Goal: Task Accomplishment & Management: Manage account settings

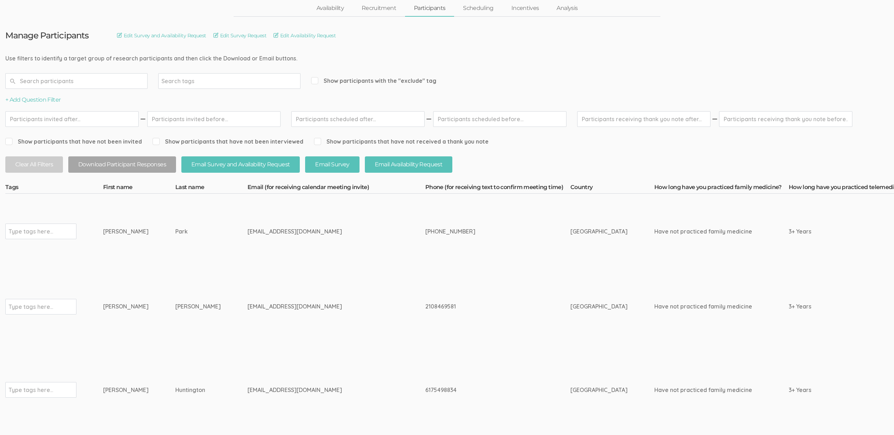
scroll to position [52, 0]
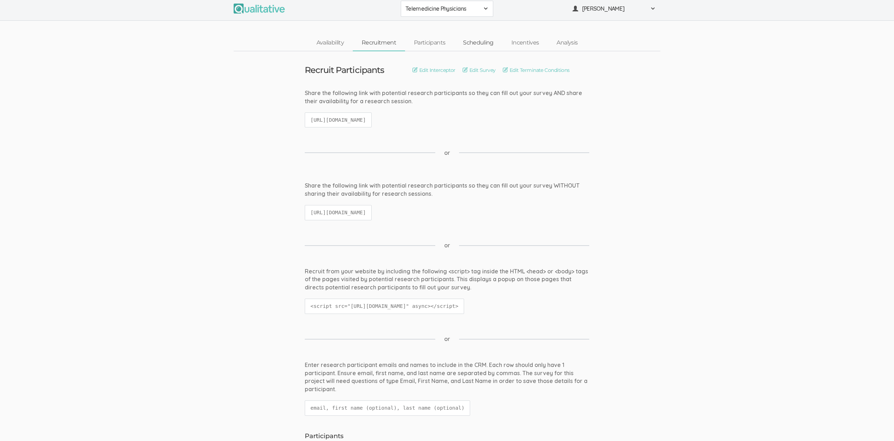
click at [471, 40] on link "Scheduling" at bounding box center [478, 42] width 48 height 15
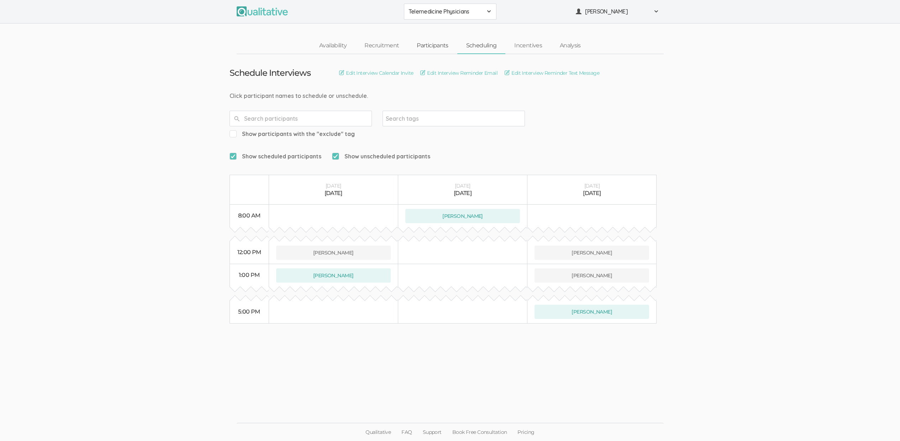
click at [423, 41] on link "Participants" at bounding box center [432, 45] width 49 height 15
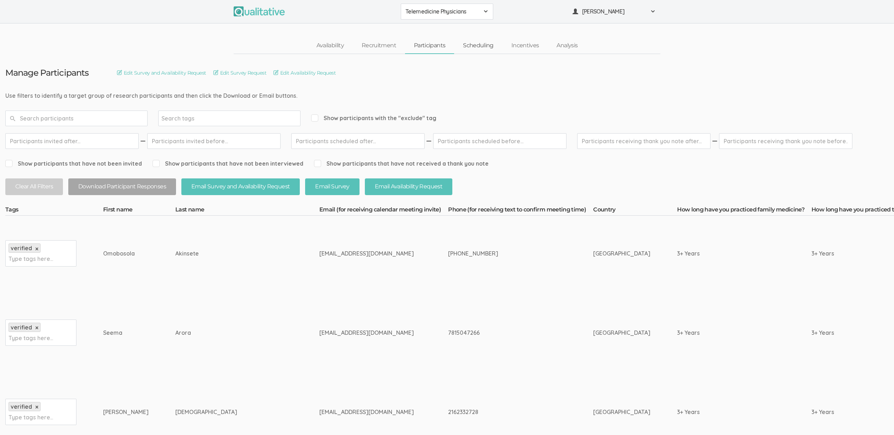
click at [485, 48] on link "Scheduling" at bounding box center [478, 45] width 48 height 15
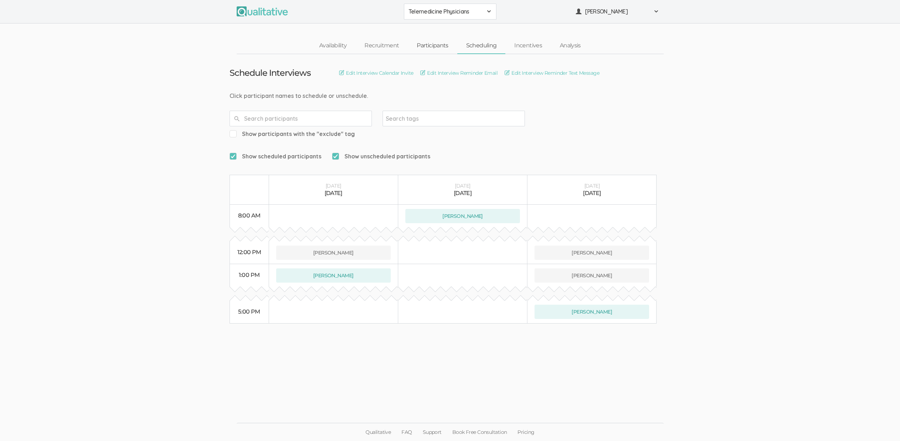
click at [436, 47] on link "Participants" at bounding box center [432, 45] width 49 height 15
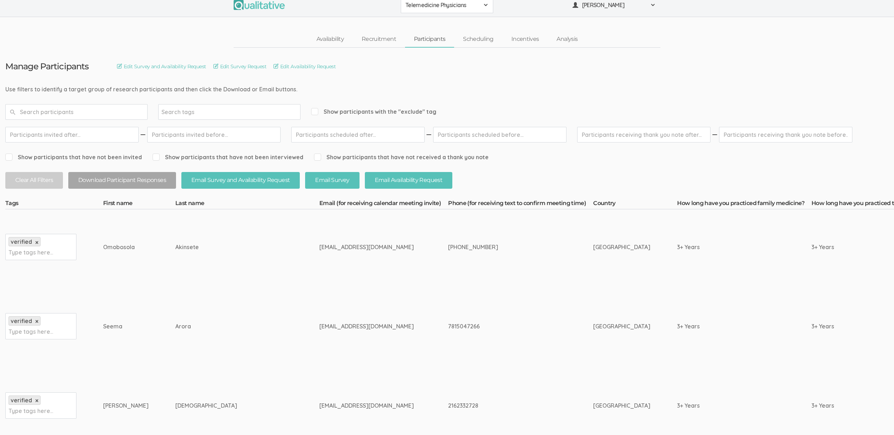
scroll to position [18, 0]
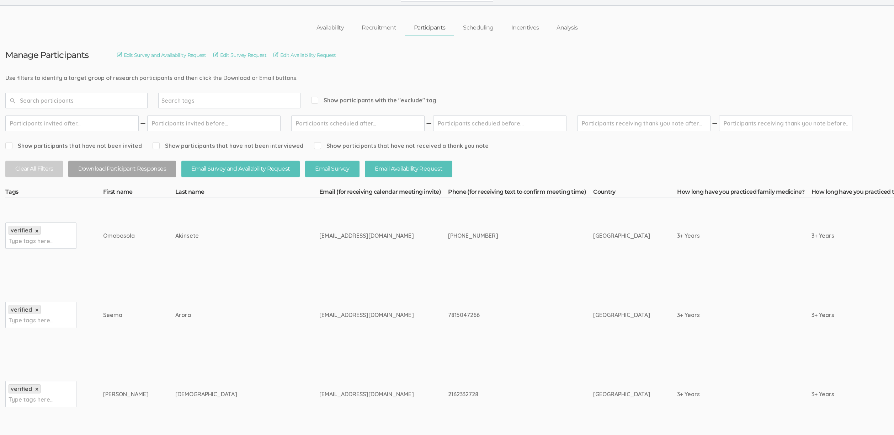
click at [448, 312] on div "7815047266" at bounding box center [507, 315] width 118 height 8
copy div "7815047266"
click at [110, 317] on div "Seema" at bounding box center [126, 315] width 46 height 8
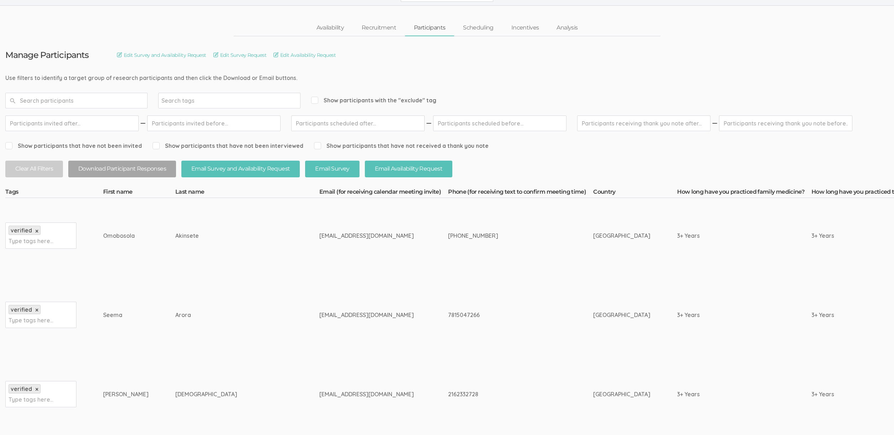
copy div "Seema"
click at [448, 331] on td "7815047266" at bounding box center [520, 315] width 145 height 83
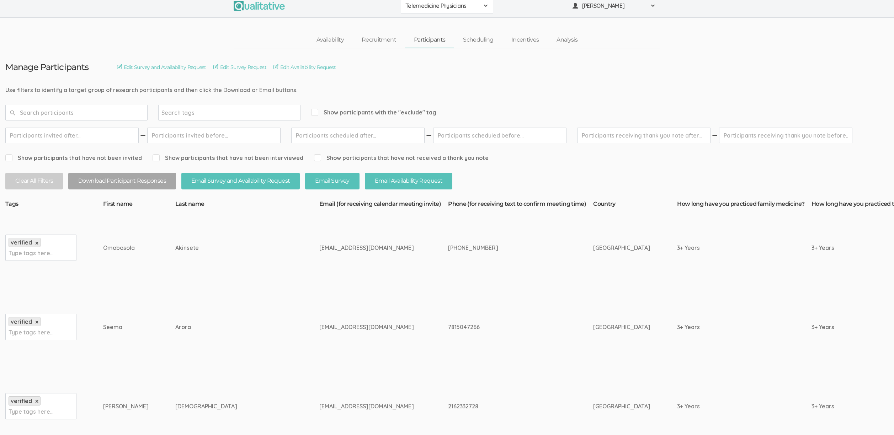
scroll to position [0, 0]
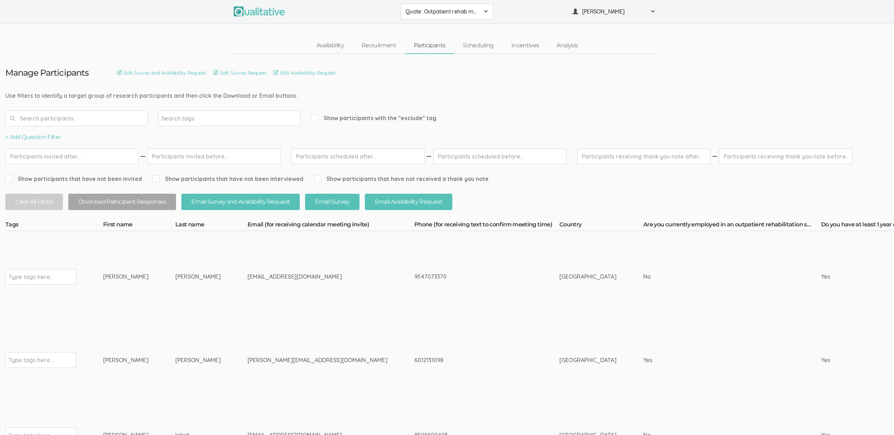
click at [308, 328] on td "nicole.bolden27@gnail.com" at bounding box center [331, 360] width 167 height 75
click at [178, 315] on td "Frye" at bounding box center [211, 277] width 72 height 92
click at [19, 282] on div "Type tags here..." at bounding box center [40, 277] width 71 height 16
type input "v"
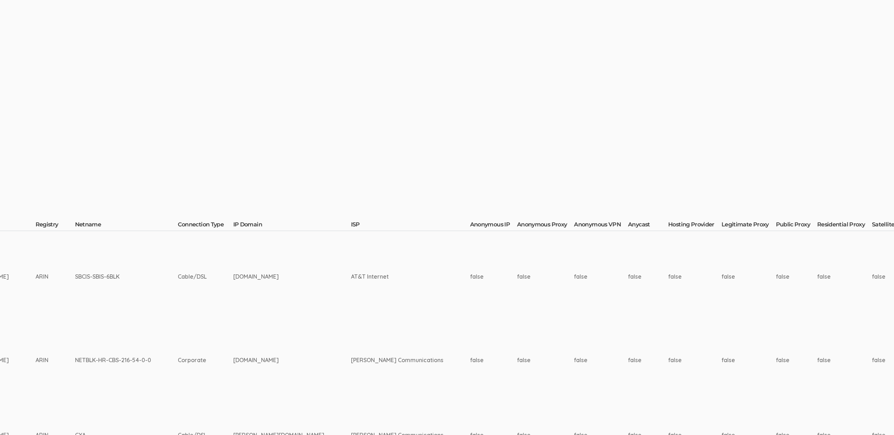
scroll to position [0, 2298]
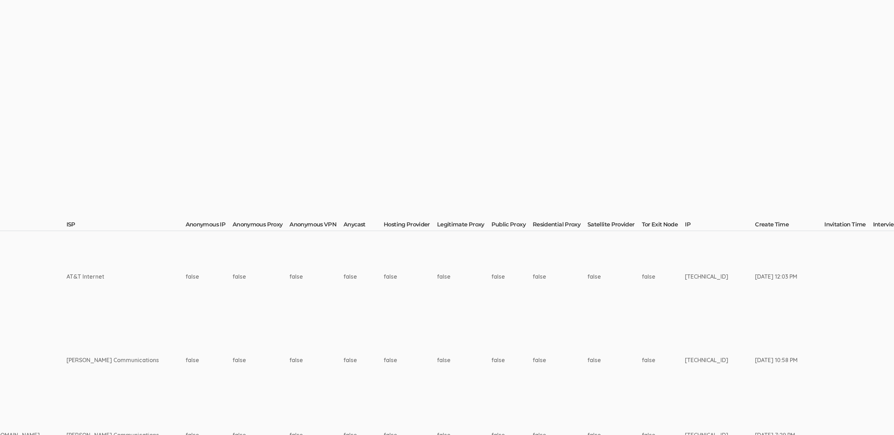
click at [437, 347] on td "false" at bounding box center [464, 360] width 54 height 75
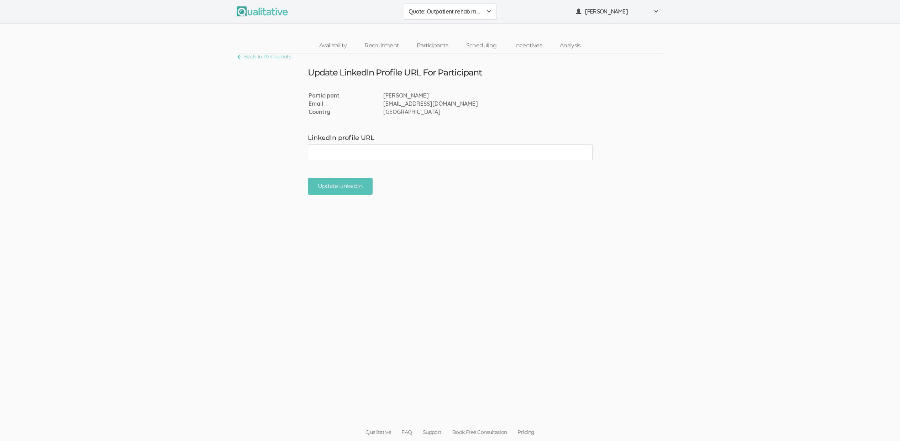
click at [341, 156] on input "LinkedIn profile URL" at bounding box center [450, 152] width 285 height 16
type input "[URL][DOMAIN_NAME][PERSON_NAME]"
click at [338, 190] on input "Update LinkedIn" at bounding box center [340, 186] width 65 height 17
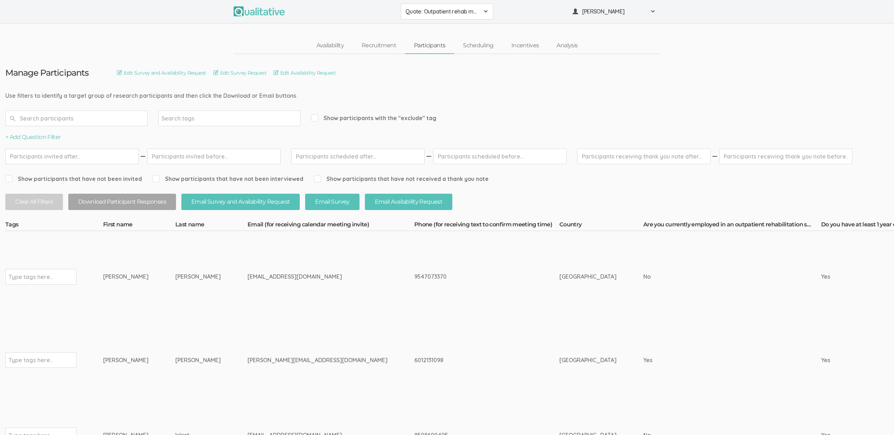
click at [414, 346] on td "6012131098" at bounding box center [486, 360] width 145 height 75
